Goal: Task Accomplishment & Management: Complete application form

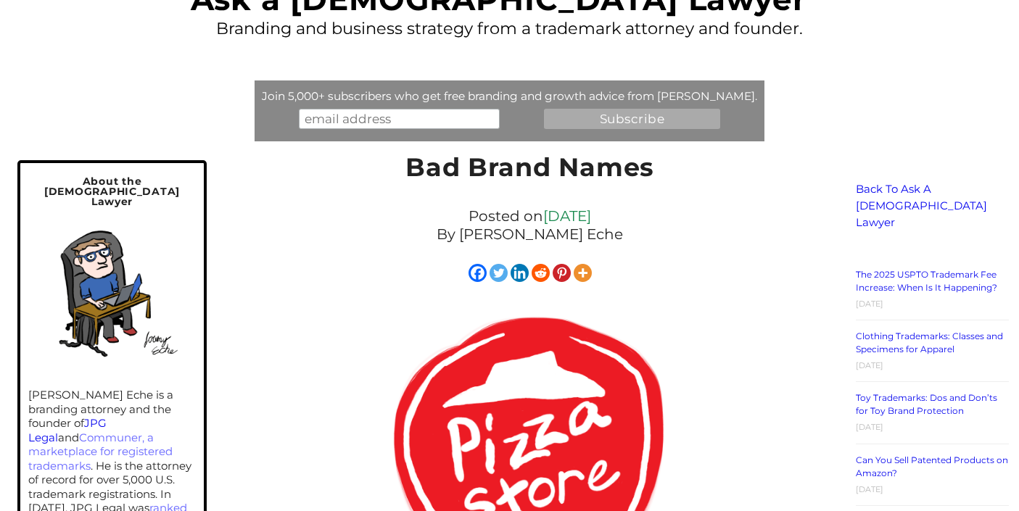
scroll to position [85, 0]
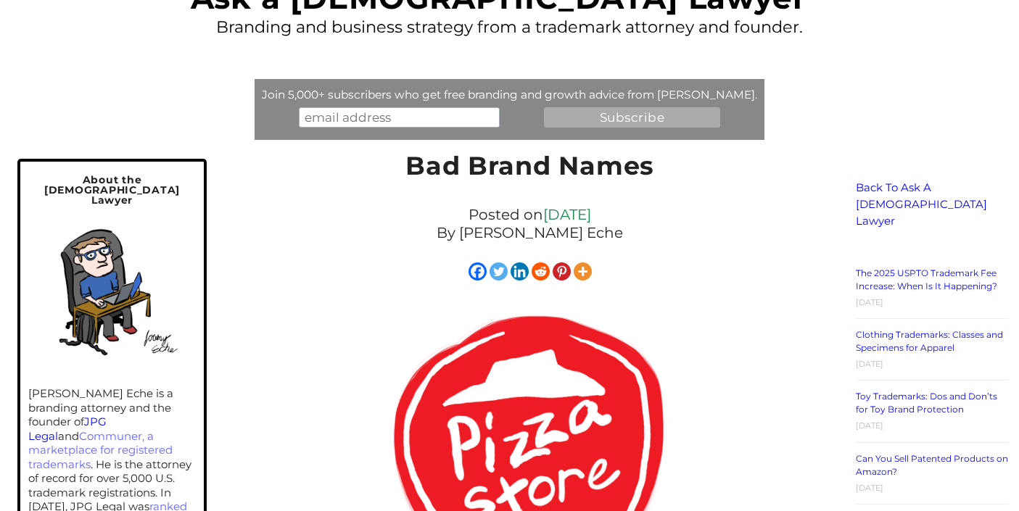
click at [316, 118] on input "email" at bounding box center [399, 117] width 201 height 20
type input "[EMAIL_ADDRESS][DOMAIN_NAME]"
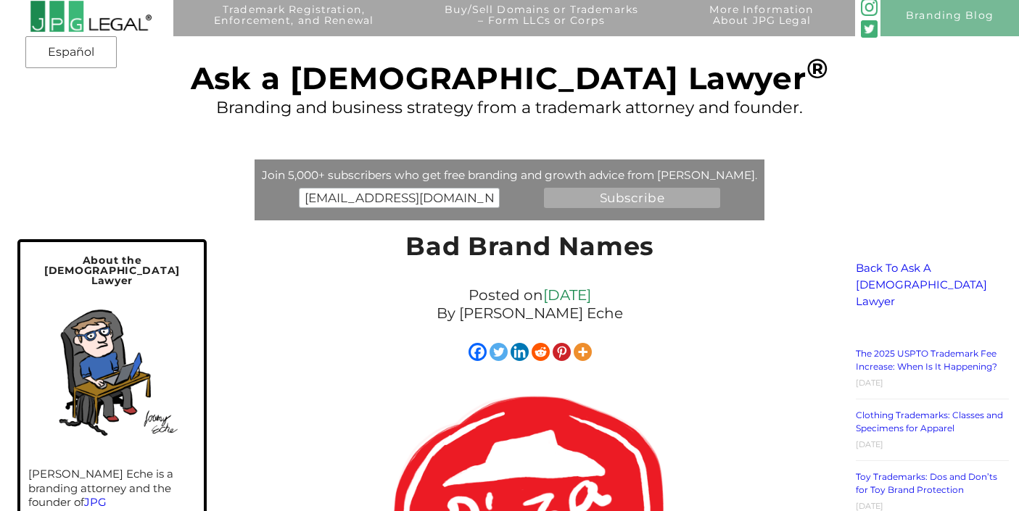
scroll to position [0, 0]
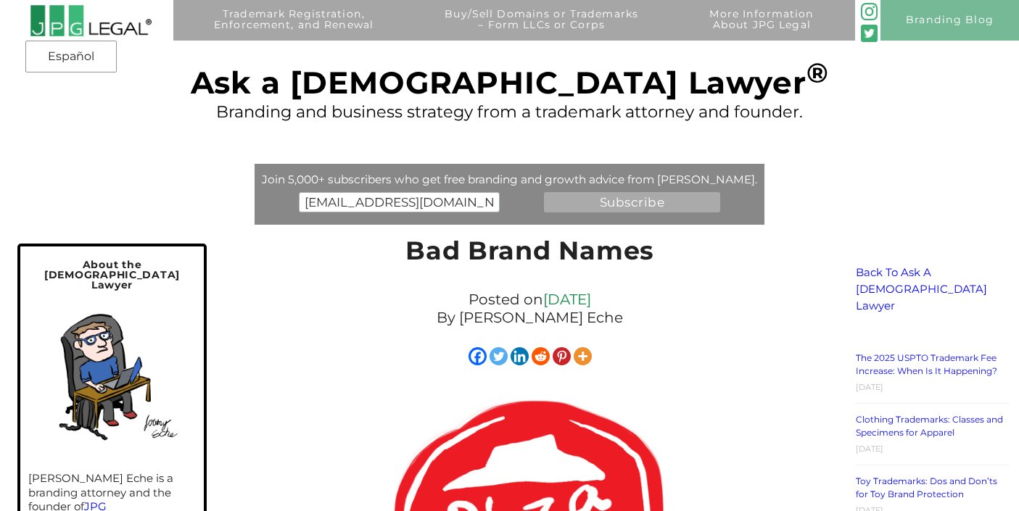
click at [622, 200] on input "Subscribe" at bounding box center [632, 202] width 176 height 20
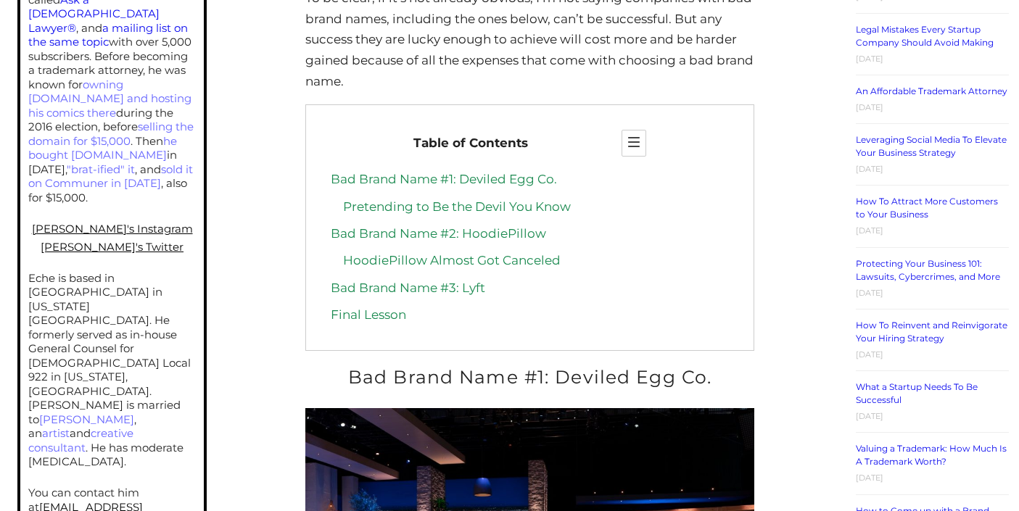
scroll to position [1024, 0]
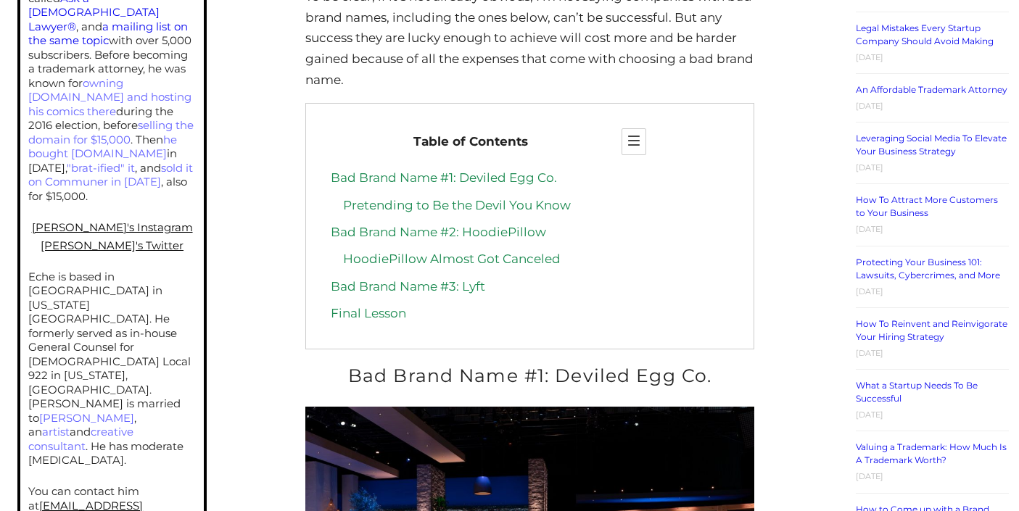
click at [432, 225] on link "Bad Brand Name #2: HoodiePillow" at bounding box center [438, 232] width 215 height 15
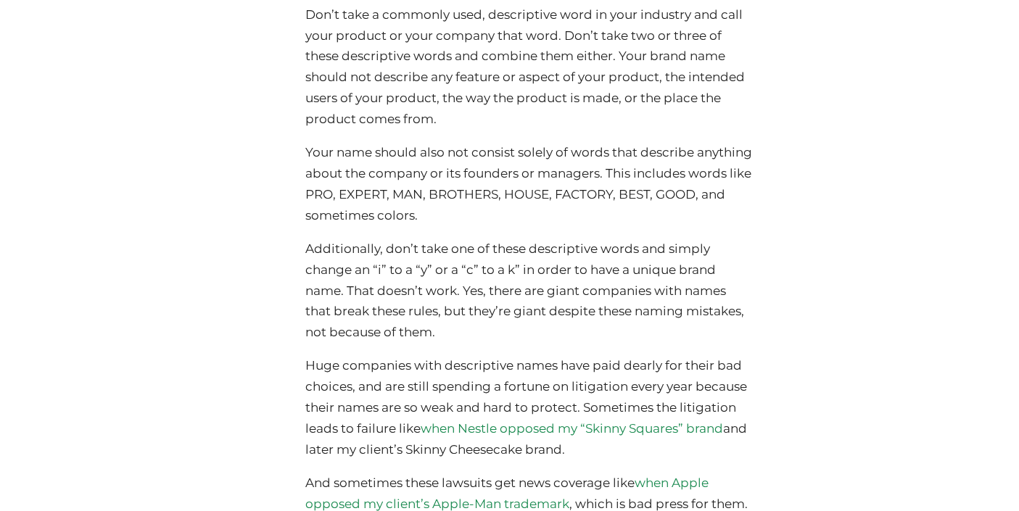
scroll to position [5834, 0]
click at [540, 242] on p "Additionally, don’t take one of these descriptive words and simply change an “i…" at bounding box center [529, 294] width 448 height 105
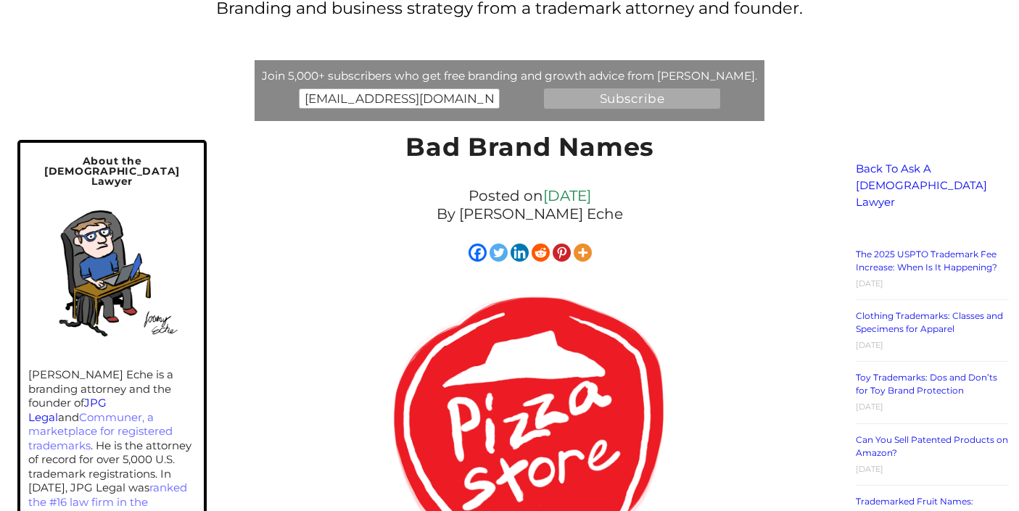
scroll to position [0, 0]
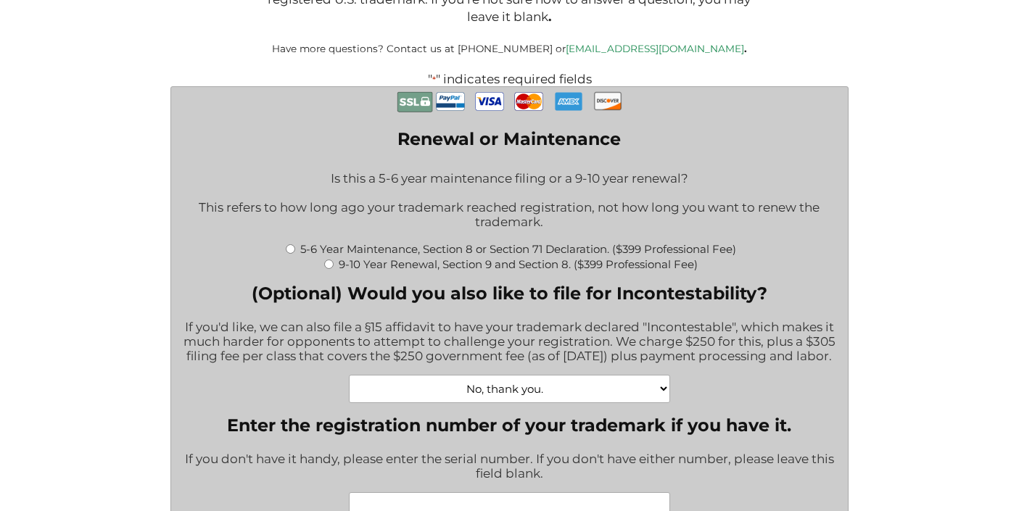
scroll to position [321, 0]
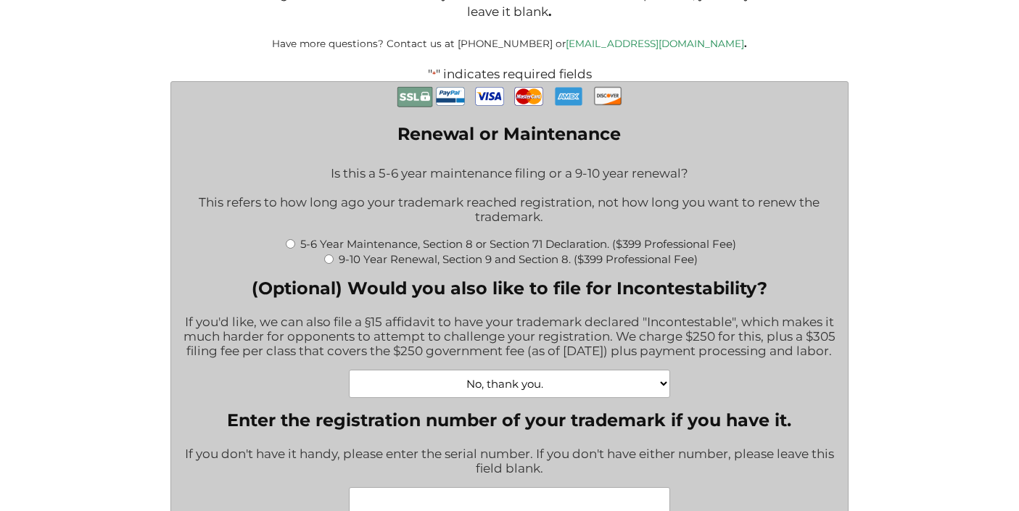
click at [289, 249] on input "5-6 Year Maintenance, Section 8 or Section 71 Declaration. ($399 Professional F…" at bounding box center [290, 243] width 9 height 9
radio input "true"
type input "$774.00"
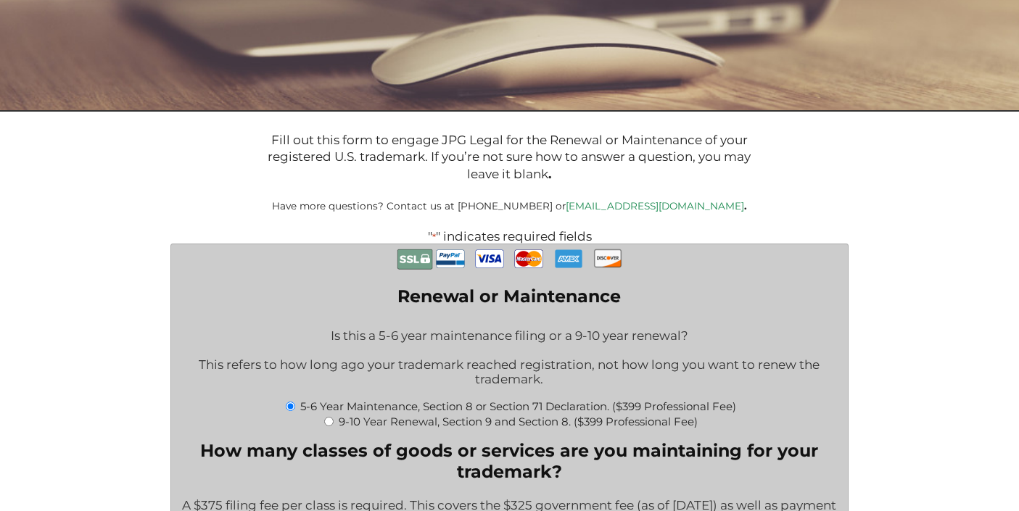
scroll to position [0, 0]
